Goal: Task Accomplishment & Management: Manage account settings

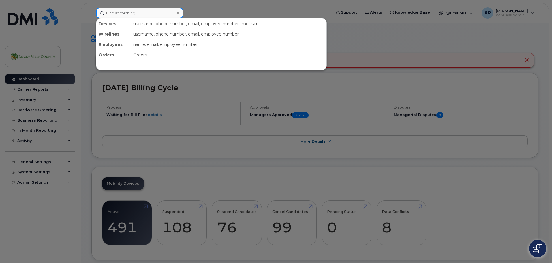
click at [117, 14] on input at bounding box center [139, 13] width 87 height 10
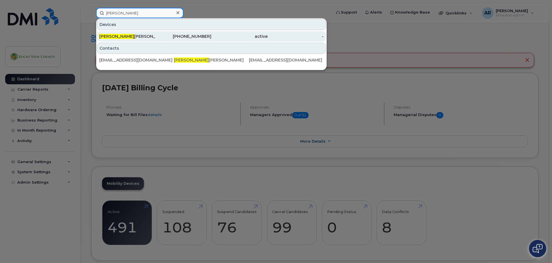
type input "bhupesh"
click at [131, 34] on div "Bhupesh Sakalley" at bounding box center [127, 36] width 56 height 6
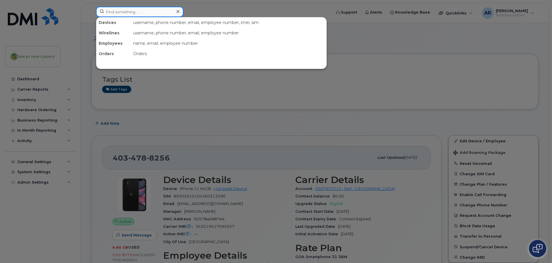
click at [119, 11] on input at bounding box center [139, 12] width 87 height 10
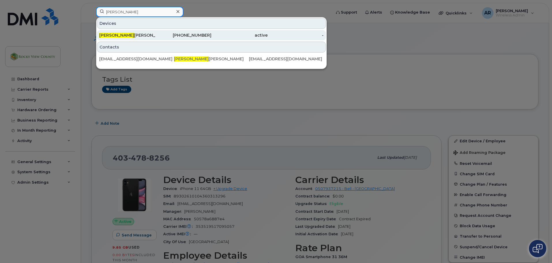
type input "[PERSON_NAME]"
click at [118, 34] on div "Ethan Huston" at bounding box center [127, 35] width 56 height 6
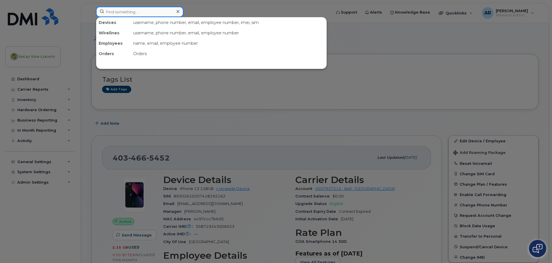
click at [133, 12] on input at bounding box center [139, 12] width 87 height 10
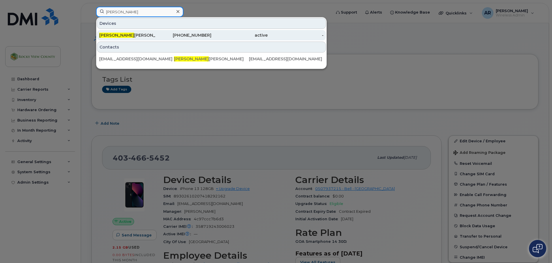
type input "pierce"
click at [138, 36] on div "Pierce Guse" at bounding box center [127, 35] width 56 height 6
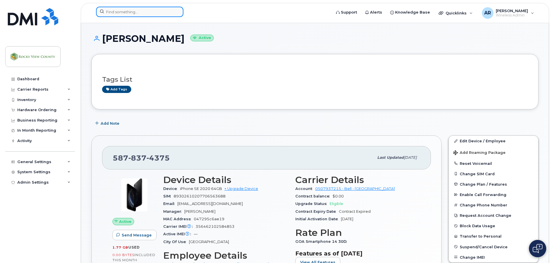
click at [127, 12] on input at bounding box center [139, 12] width 87 height 10
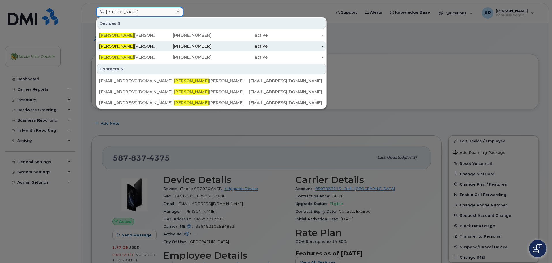
type input "justin"
click at [129, 47] on div "Justin Herrmann" at bounding box center [127, 46] width 56 height 6
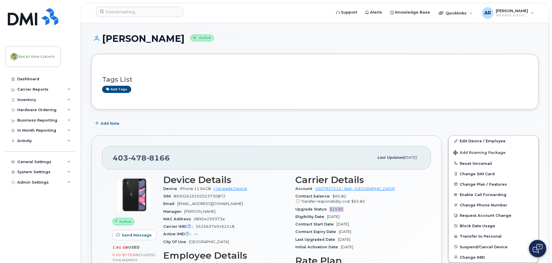
drag, startPoint x: 346, startPoint y: 208, endPoint x: 330, endPoint y: 209, distance: 16.5
click at [330, 209] on div "Upgrade Status $15.82" at bounding box center [358, 210] width 125 height 8
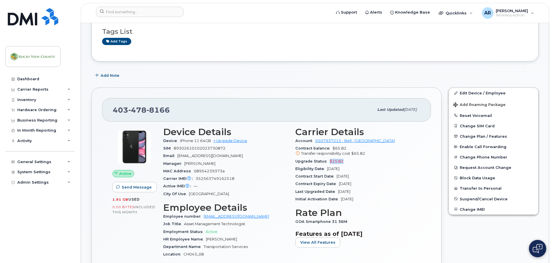
scroll to position [58, 0]
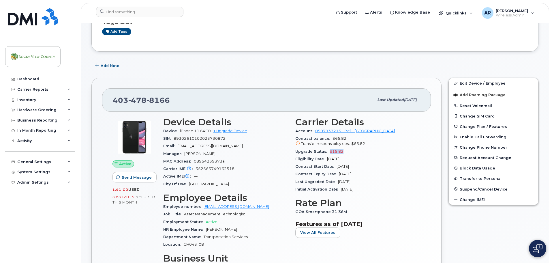
click at [362, 154] on div "Upgrade Status $15.82" at bounding box center [358, 152] width 125 height 8
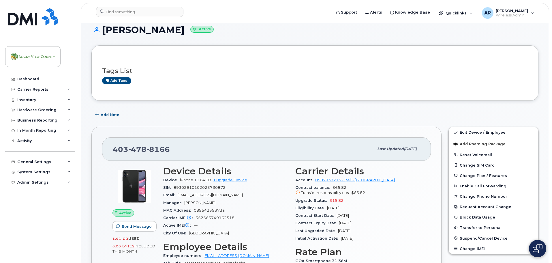
scroll to position [0, 0]
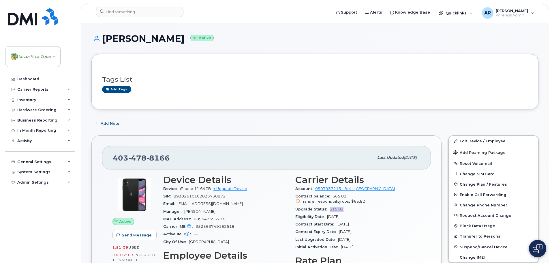
drag, startPoint x: 346, startPoint y: 209, endPoint x: 330, endPoint y: 209, distance: 15.9
click at [330, 209] on div "Upgrade Status $15.82" at bounding box center [358, 210] width 125 height 8
click at [136, 8] on input at bounding box center [139, 12] width 87 height 10
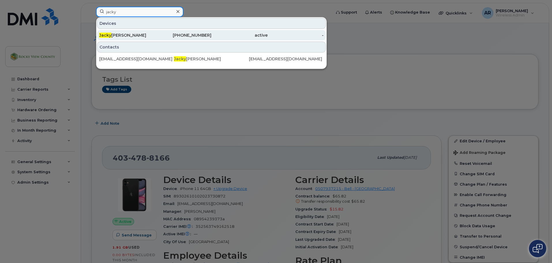
type input "jacky"
click at [156, 39] on div "Jacky Szeto" at bounding box center [184, 35] width 56 height 10
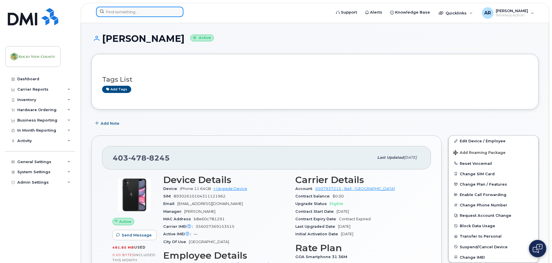
click at [115, 15] on input at bounding box center [139, 12] width 87 height 10
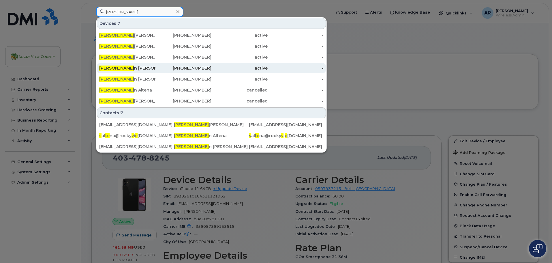
type input "steve"
click at [121, 68] on div "Steve n Hulsman" at bounding box center [127, 68] width 56 height 6
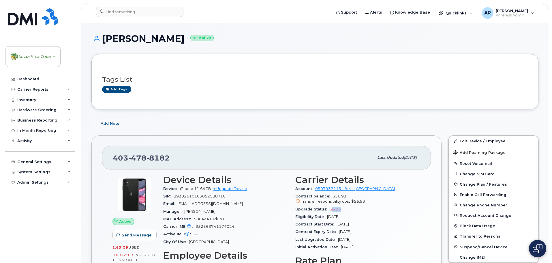
drag, startPoint x: 345, startPoint y: 210, endPoint x: 331, endPoint y: 210, distance: 14.1
click at [331, 210] on div "Upgrade Status $6.93" at bounding box center [358, 210] width 125 height 8
click at [350, 210] on div "Upgrade Status $6.93" at bounding box center [358, 210] width 125 height 8
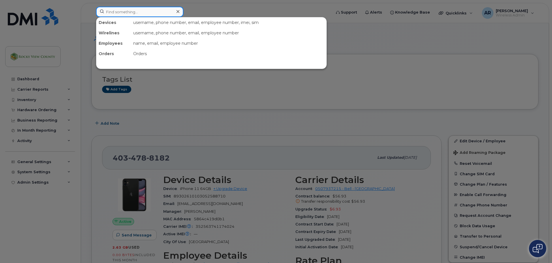
click at [111, 12] on input at bounding box center [139, 12] width 87 height 10
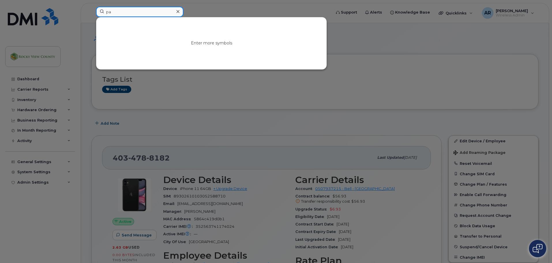
type input "p"
type input "P"
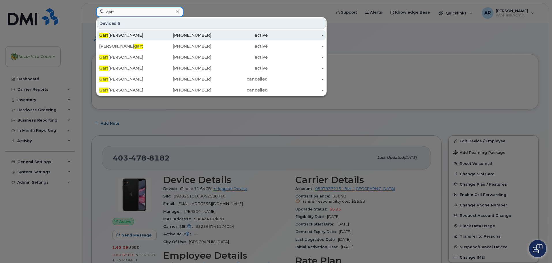
type input "gart"
click at [121, 35] on div "Gart h Williams" at bounding box center [127, 35] width 56 height 6
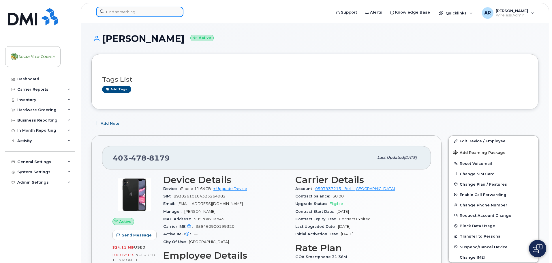
click at [147, 12] on input at bounding box center [139, 12] width 87 height 10
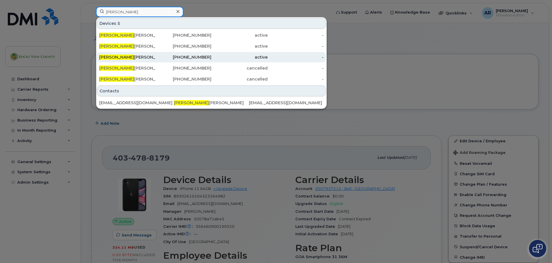
type input "garth"
click at [119, 57] on div "Garth Williams" at bounding box center [127, 57] width 56 height 6
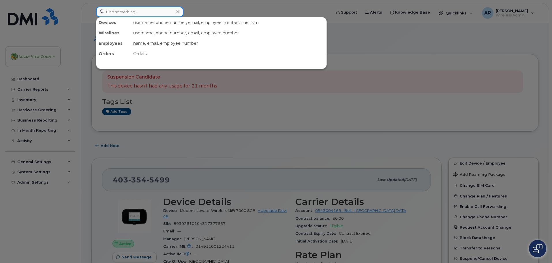
click at [122, 10] on input at bounding box center [139, 12] width 87 height 10
click at [216, 5] on div at bounding box center [276, 131] width 552 height 263
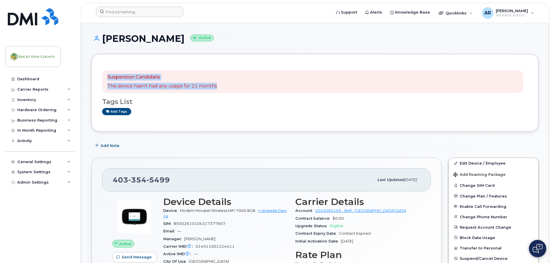
drag, startPoint x: 217, startPoint y: 86, endPoint x: 106, endPoint y: 77, distance: 111.5
click at [106, 77] on div "Suspension Candidate This device hasn't had any usage for 21 months" at bounding box center [312, 81] width 421 height 23
click at [216, 70] on div "Suspension Candidate This device hasn't had any usage for 21 months Tags List A…" at bounding box center [315, 93] width 426 height 56
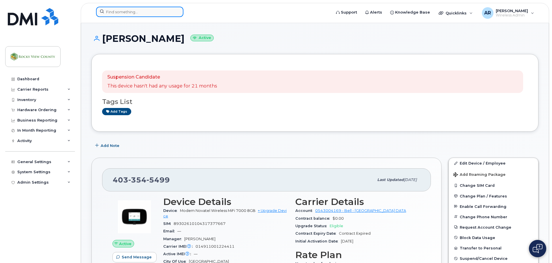
click at [126, 10] on input at bounding box center [139, 12] width 87 height 10
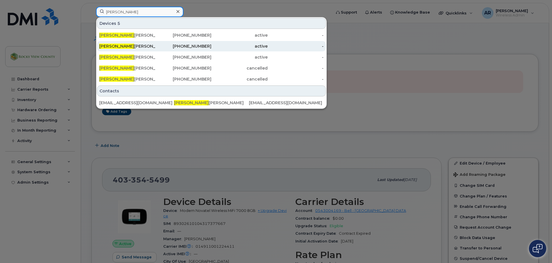
type input "garth"
click at [115, 49] on div "Garth Williams" at bounding box center [127, 46] width 56 height 6
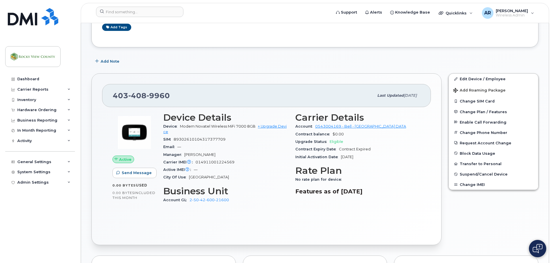
scroll to position [87, 0]
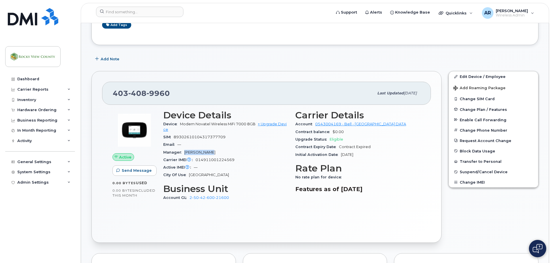
drag, startPoint x: 212, startPoint y: 154, endPoint x: 184, endPoint y: 151, distance: 28.5
click at [184, 151] on div "Manager [PERSON_NAME]" at bounding box center [225, 153] width 125 height 8
click at [213, 149] on div "Manager [PERSON_NAME]" at bounding box center [225, 153] width 125 height 8
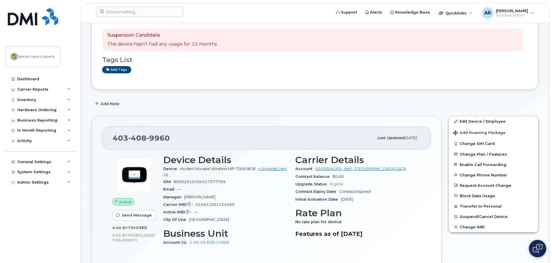
scroll to position [0, 0]
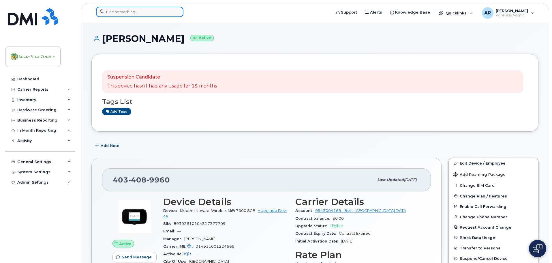
click at [146, 14] on input at bounding box center [139, 12] width 87 height 10
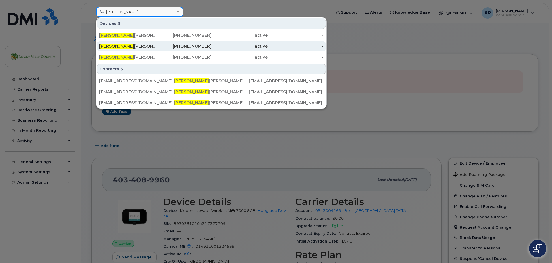
type input "[PERSON_NAME]"
click at [121, 44] on div "[PERSON_NAME]" at bounding box center [127, 46] width 56 height 6
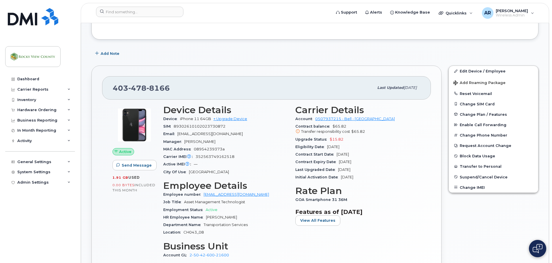
scroll to position [87, 0]
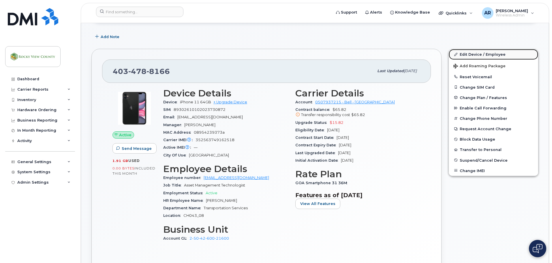
click at [499, 53] on link "Edit Device / Employee" at bounding box center [493, 54] width 89 height 10
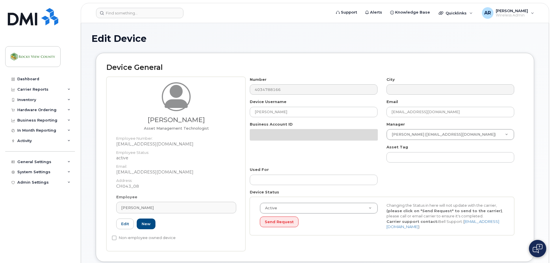
select select "29629296"
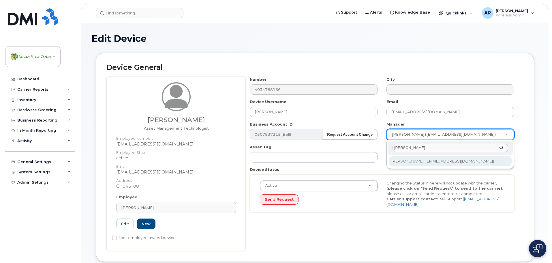
type input "[PERSON_NAME]"
type input "2341437"
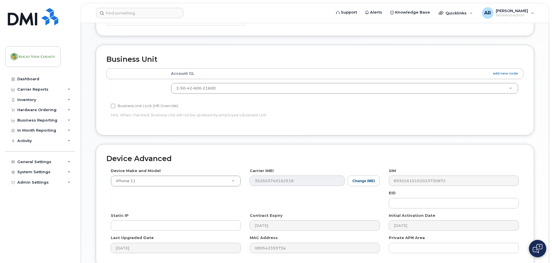
scroll to position [279, 0]
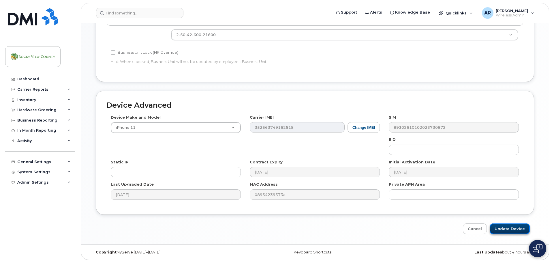
click at [499, 227] on input "Update Device" at bounding box center [510, 228] width 40 height 11
type input "Saving..."
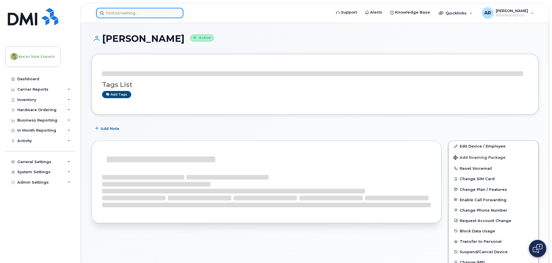
click at [144, 14] on input at bounding box center [139, 13] width 87 height 10
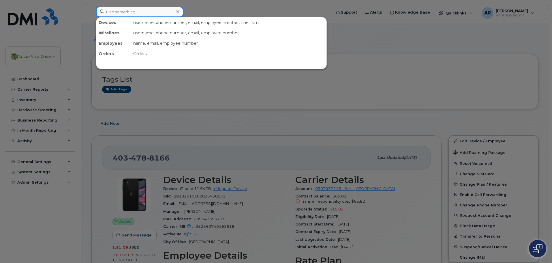
type input "k"
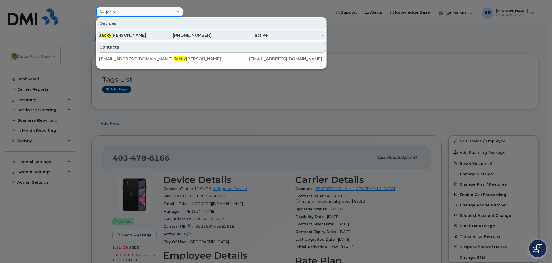
type input "jacky"
click at [140, 36] on div "Jacky Szeto" at bounding box center [127, 35] width 56 height 6
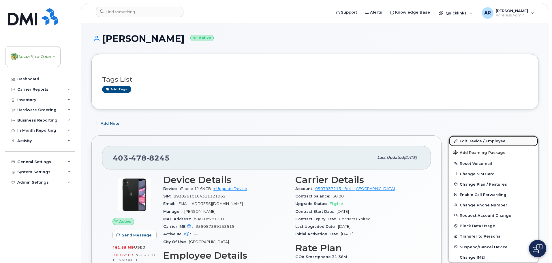
click at [470, 140] on link "Edit Device / Employee" at bounding box center [493, 141] width 89 height 10
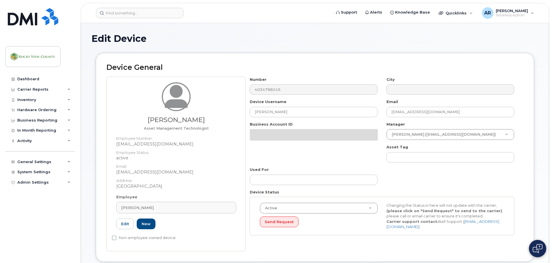
select select "29629296"
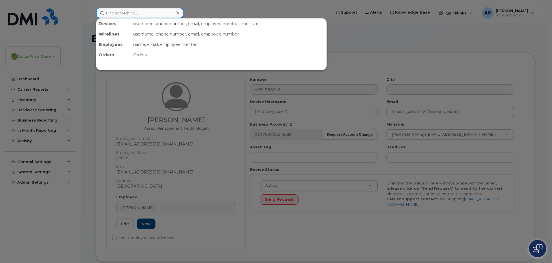
click at [122, 10] on input at bounding box center [139, 13] width 87 height 10
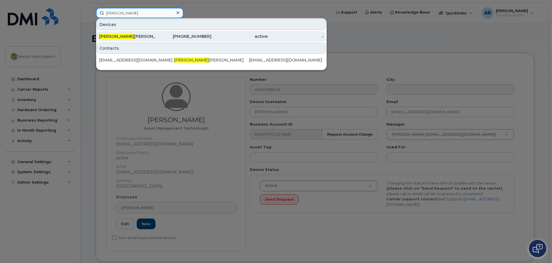
type input "pierce"
click at [119, 38] on div "Pierce Guse" at bounding box center [127, 36] width 56 height 6
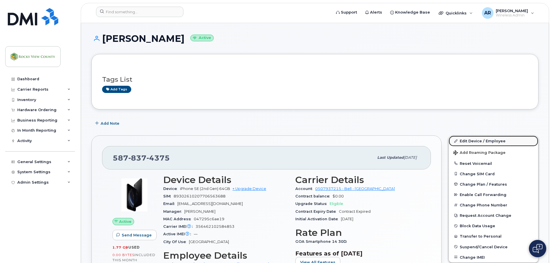
click at [492, 140] on link "Edit Device / Employee" at bounding box center [493, 141] width 89 height 10
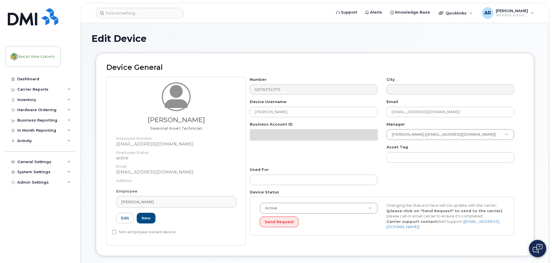
select select "29629296"
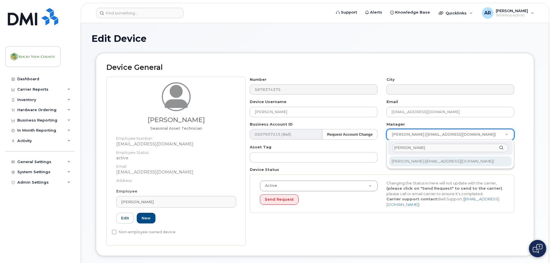
type input "[PERSON_NAME]"
drag, startPoint x: 411, startPoint y: 164, endPoint x: 415, endPoint y: 164, distance: 4.3
type input "2341437"
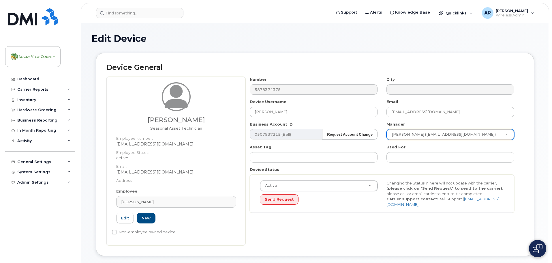
scroll to position [273, 0]
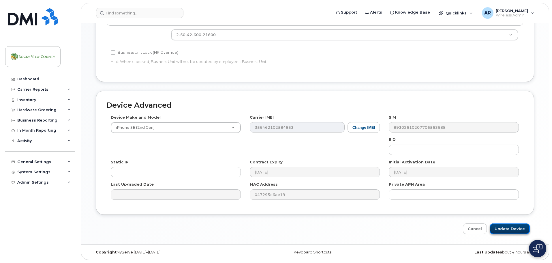
click at [511, 233] on input "Update Device" at bounding box center [510, 228] width 40 height 11
type input "Saving..."
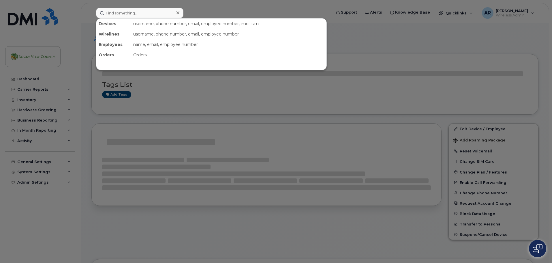
click at [146, 17] on input at bounding box center [139, 13] width 87 height 10
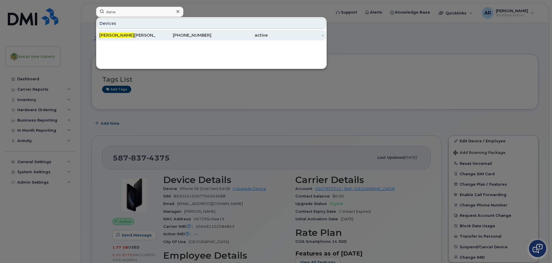
type input "dane"
click at [144, 34] on div "[PERSON_NAME]" at bounding box center [127, 35] width 56 height 6
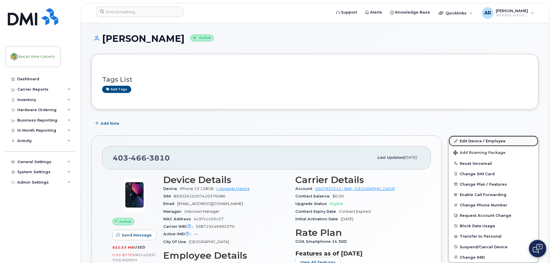
click at [465, 141] on link "Edit Device / Employee" at bounding box center [493, 141] width 89 height 10
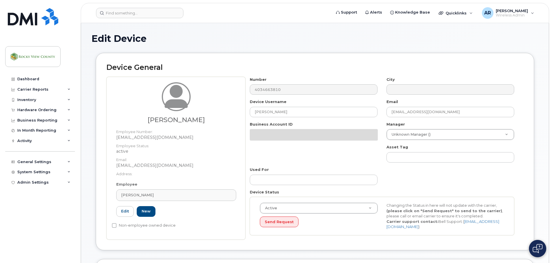
select select "29629296"
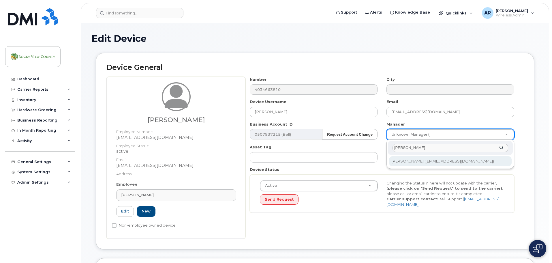
type input "[PERSON_NAME]"
type input "2341437"
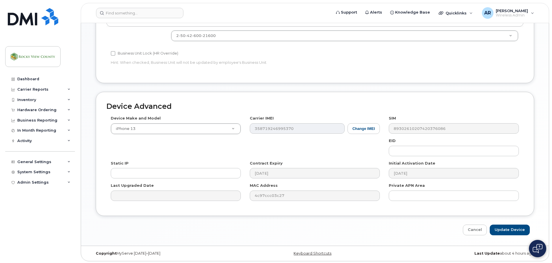
scroll to position [267, 0]
click at [506, 233] on input "Update Device" at bounding box center [510, 228] width 40 height 11
type input "Saving..."
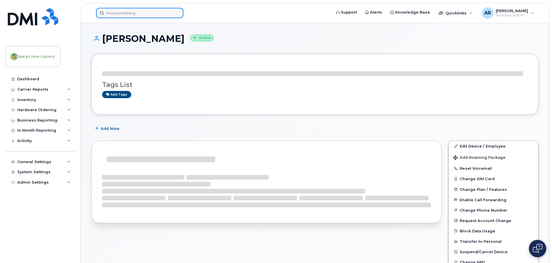
click at [131, 14] on input at bounding box center [139, 13] width 87 height 10
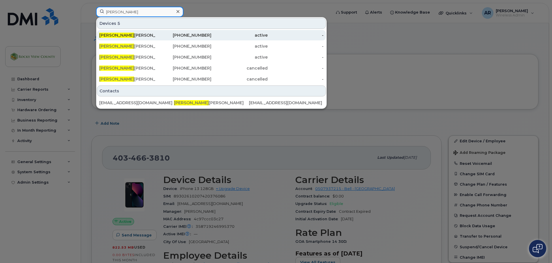
type input "garth"
click at [156, 31] on div "Garth Williams" at bounding box center [184, 35] width 56 height 10
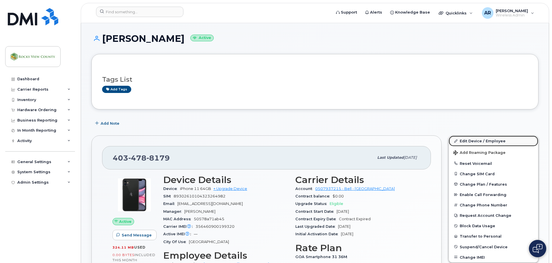
click at [478, 138] on link "Edit Device / Employee" at bounding box center [493, 141] width 89 height 10
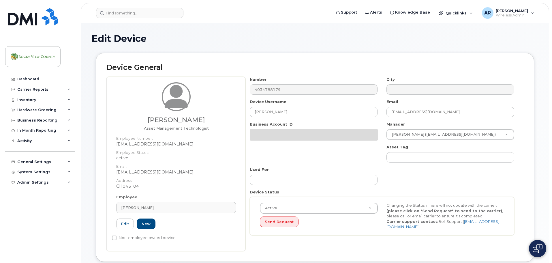
select select "29629296"
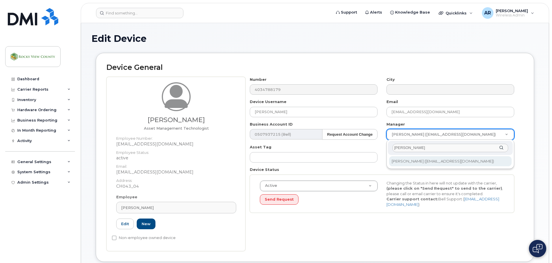
type input "bhupesh"
type input "2341437"
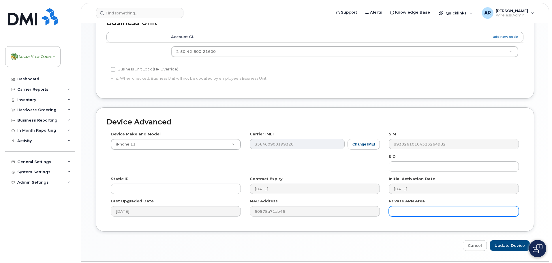
scroll to position [279, 0]
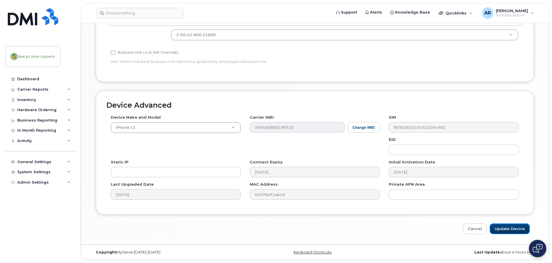
drag, startPoint x: 508, startPoint y: 230, endPoint x: 385, endPoint y: 196, distance: 127.9
click at [508, 230] on input "Update Device" at bounding box center [510, 228] width 40 height 11
type input "Saving..."
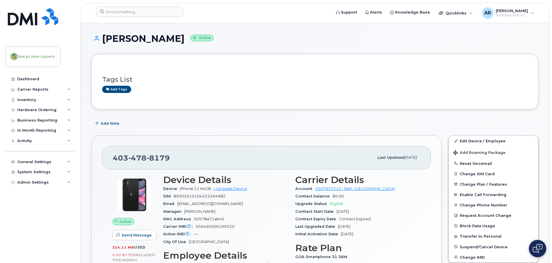
drag, startPoint x: 359, startPoint y: 34, endPoint x: 371, endPoint y: 11, distance: 26.5
